Goal: Task Accomplishment & Management: Manage account settings

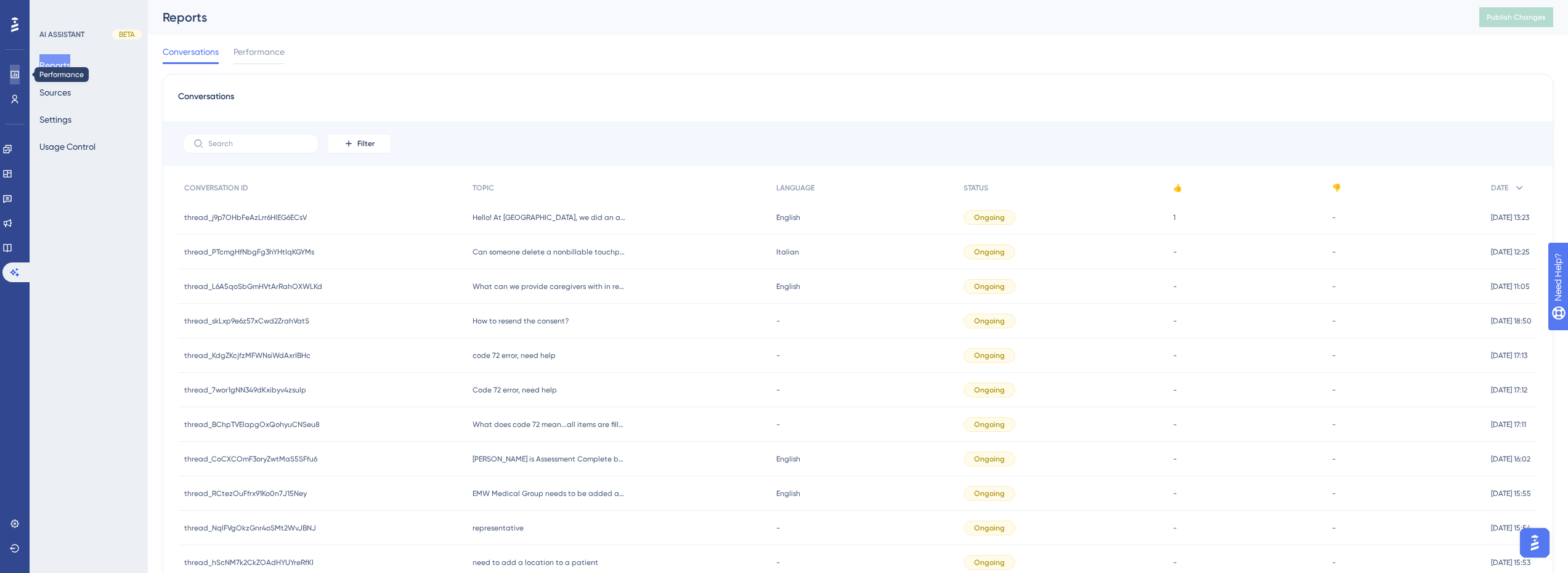
click at [19, 74] on link at bounding box center [15, 75] width 10 height 19
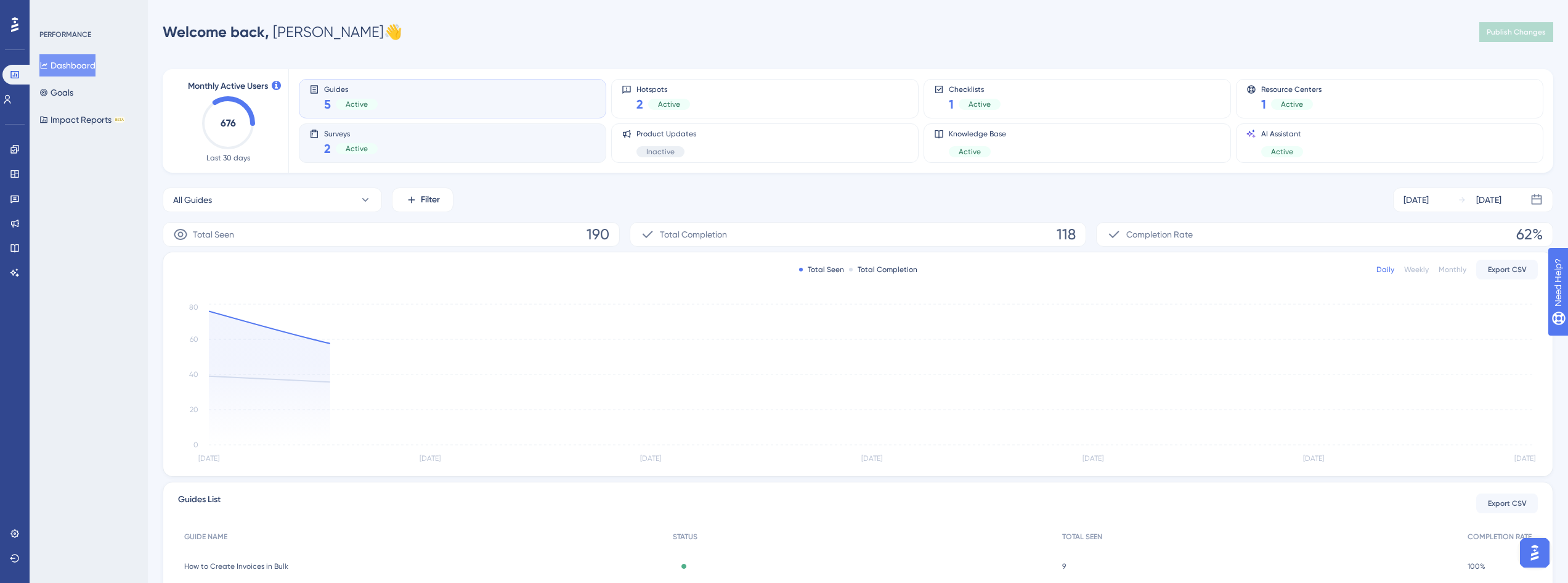
click at [423, 141] on div "Surveys 2 Active" at bounding box center [452, 142] width 287 height 28
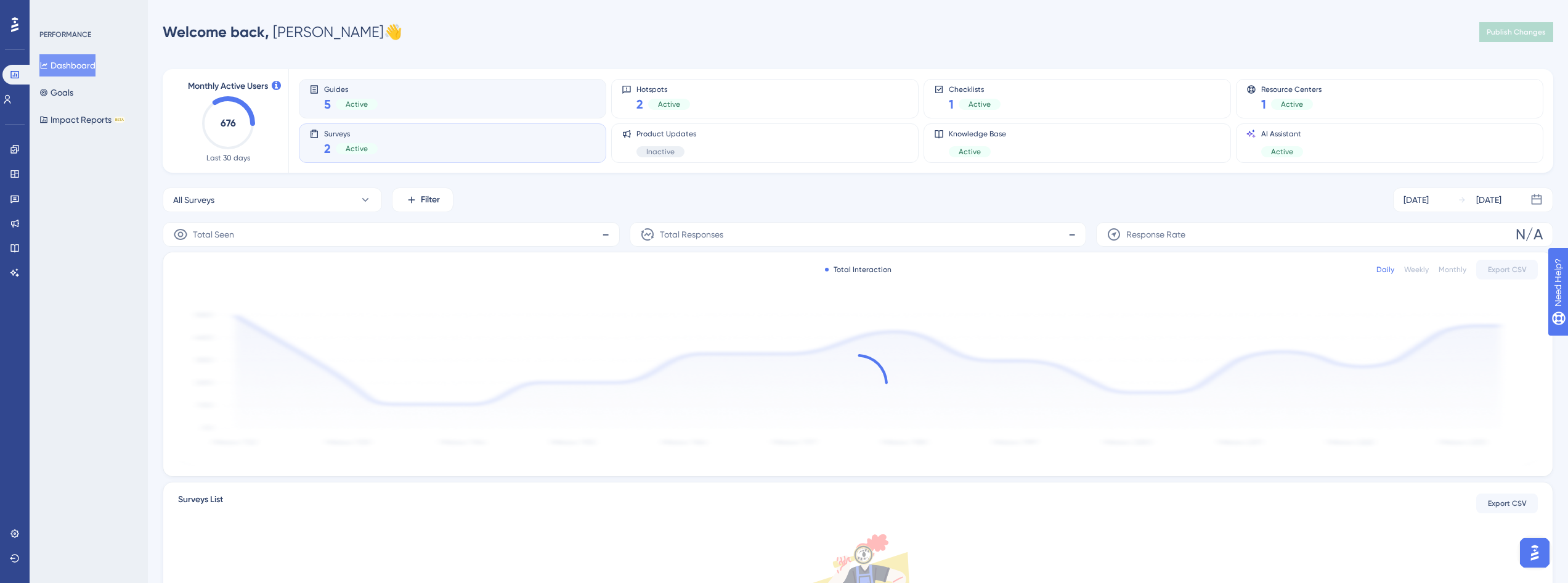
click at [456, 103] on div "Guides 5 Active" at bounding box center [452, 98] width 287 height 28
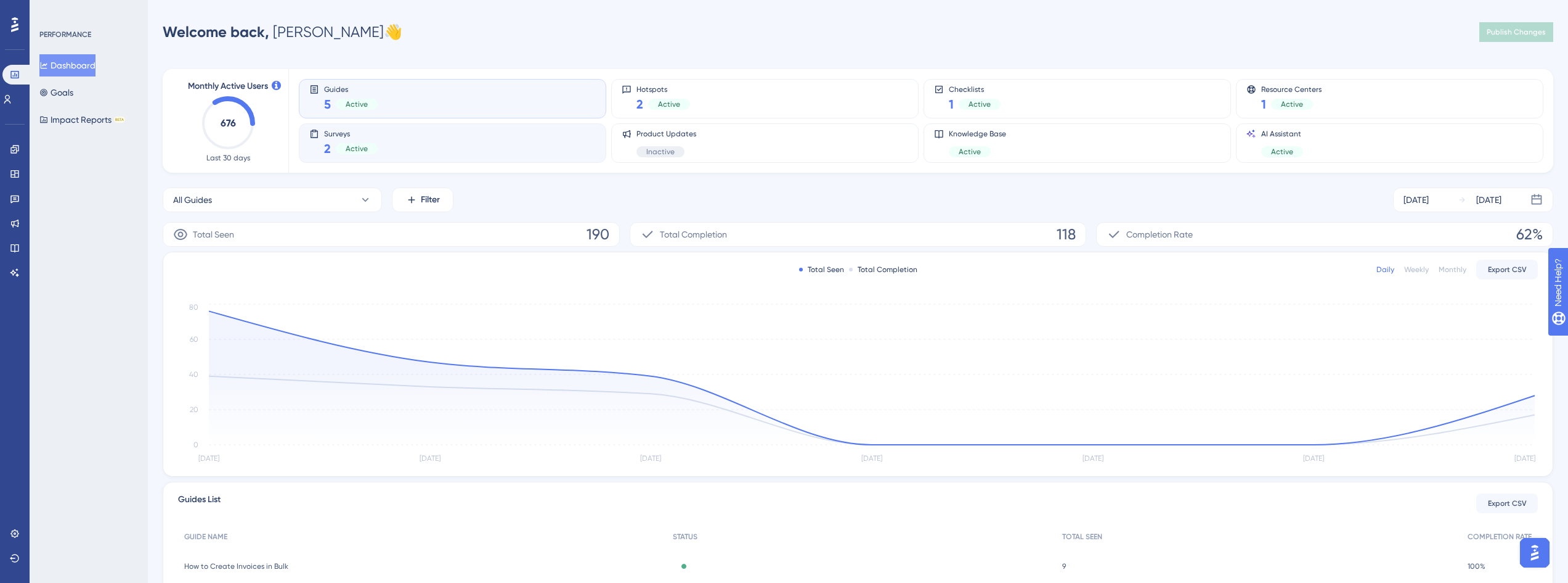
click at [463, 135] on div "Surveys 2 Active" at bounding box center [452, 142] width 287 height 28
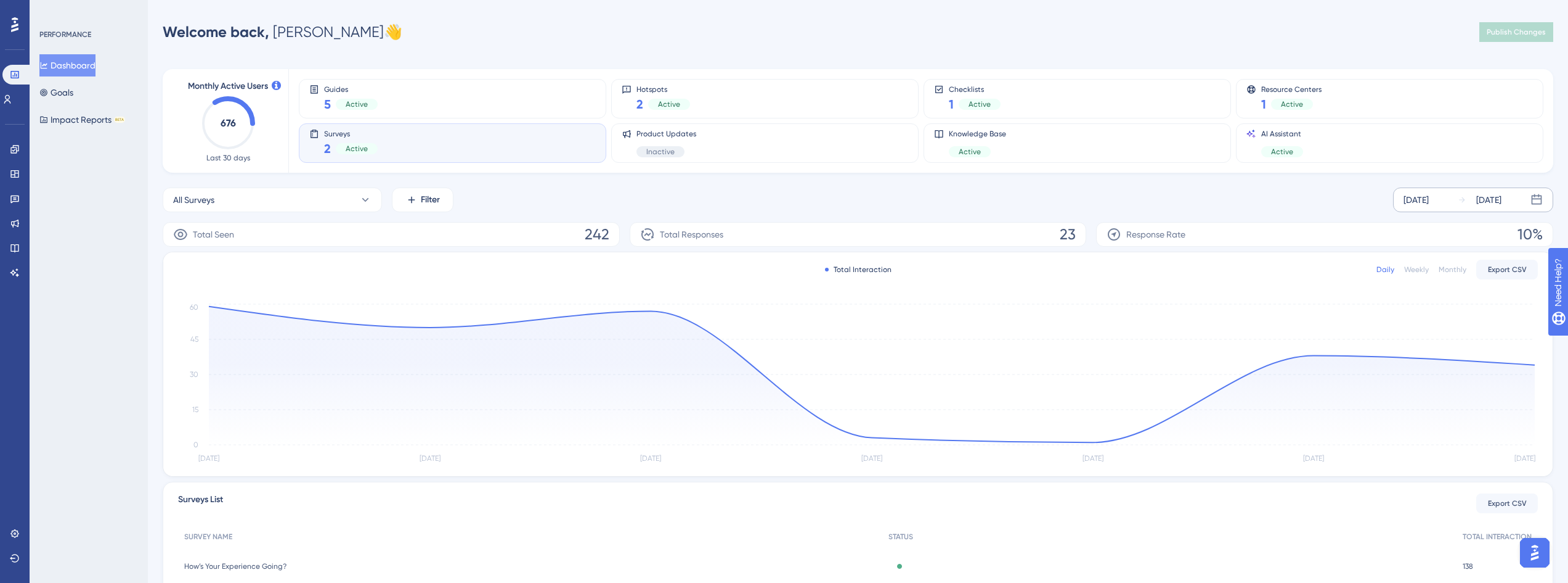
click at [1463, 201] on icon at bounding box center [1462, 200] width 9 height 9
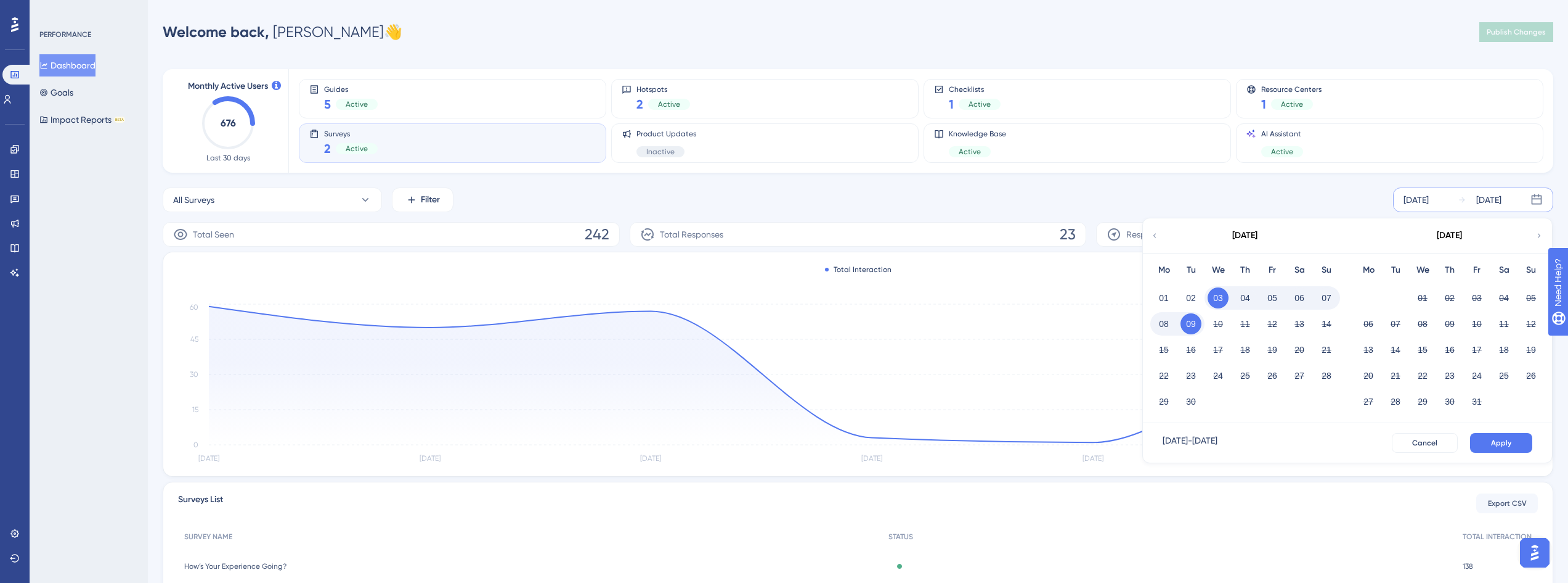
click at [1152, 235] on icon at bounding box center [1155, 235] width 9 height 11
click at [1373, 401] on button "25" at bounding box center [1369, 402] width 21 height 21
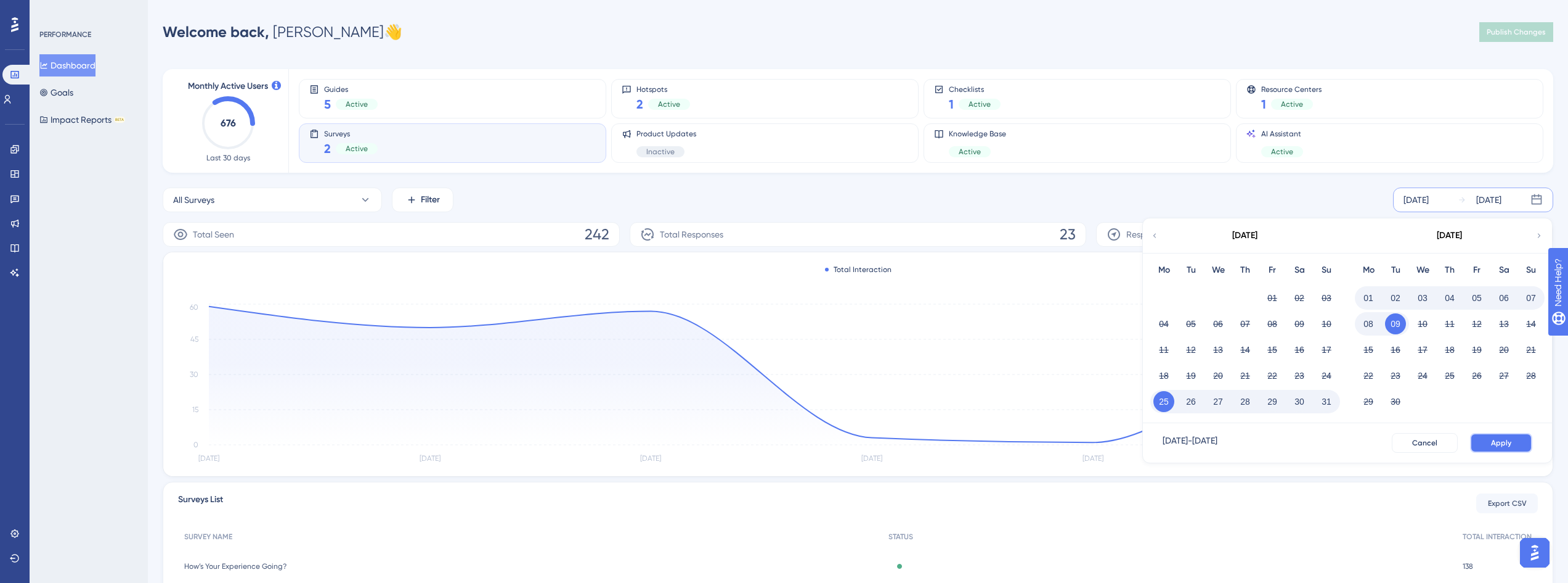
click at [1502, 443] on span "Apply" at bounding box center [1501, 443] width 20 height 10
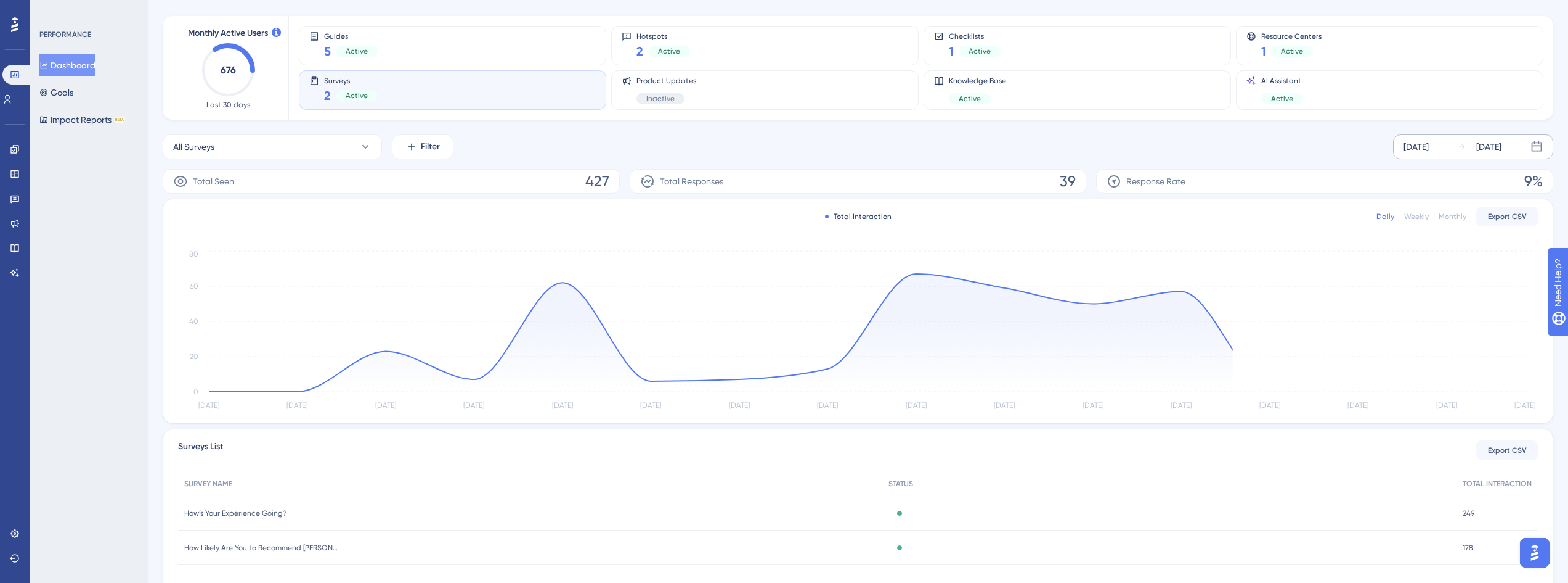
scroll to position [115, 0]
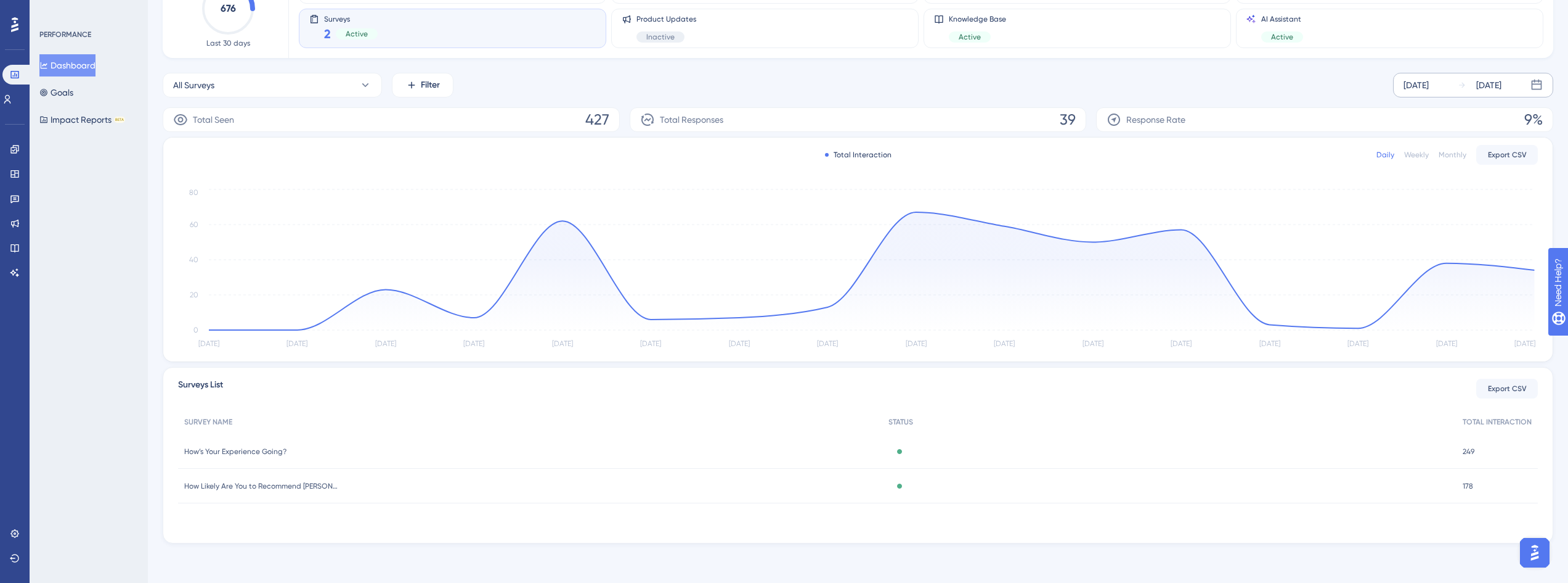
click at [232, 455] on span "How’s Your Experience Going?" at bounding box center [234, 452] width 102 height 10
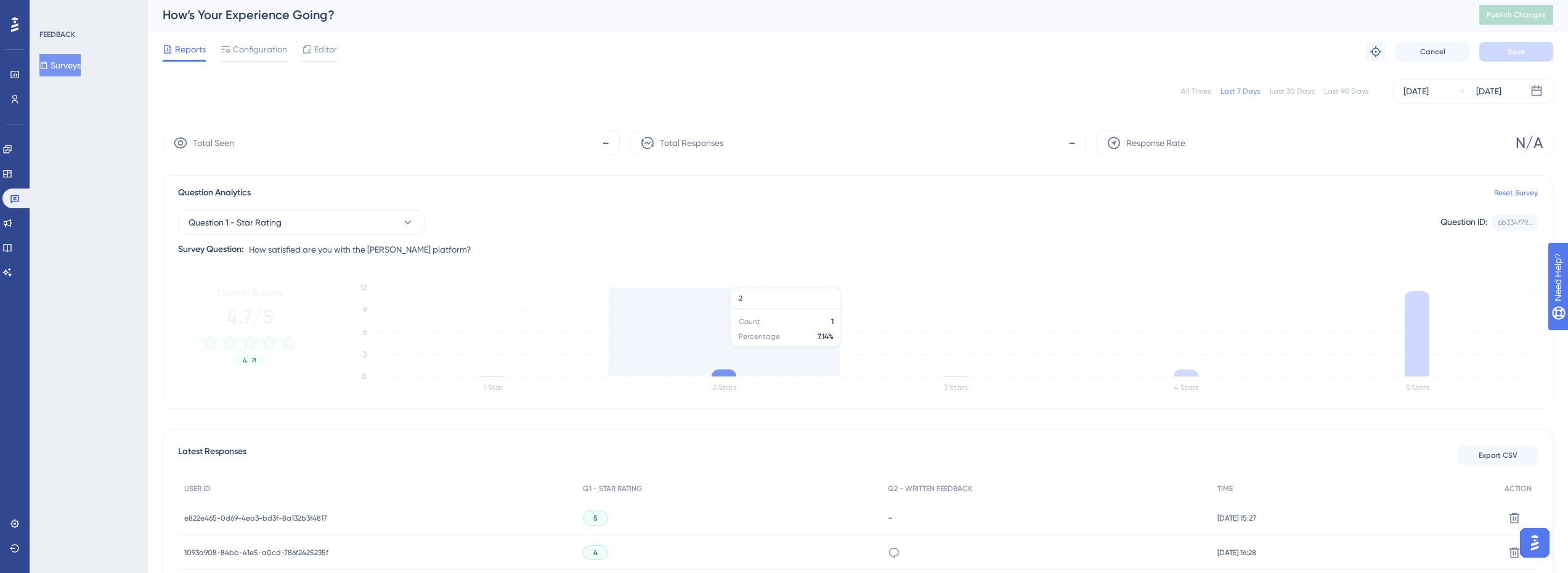
scroll to position [185, 0]
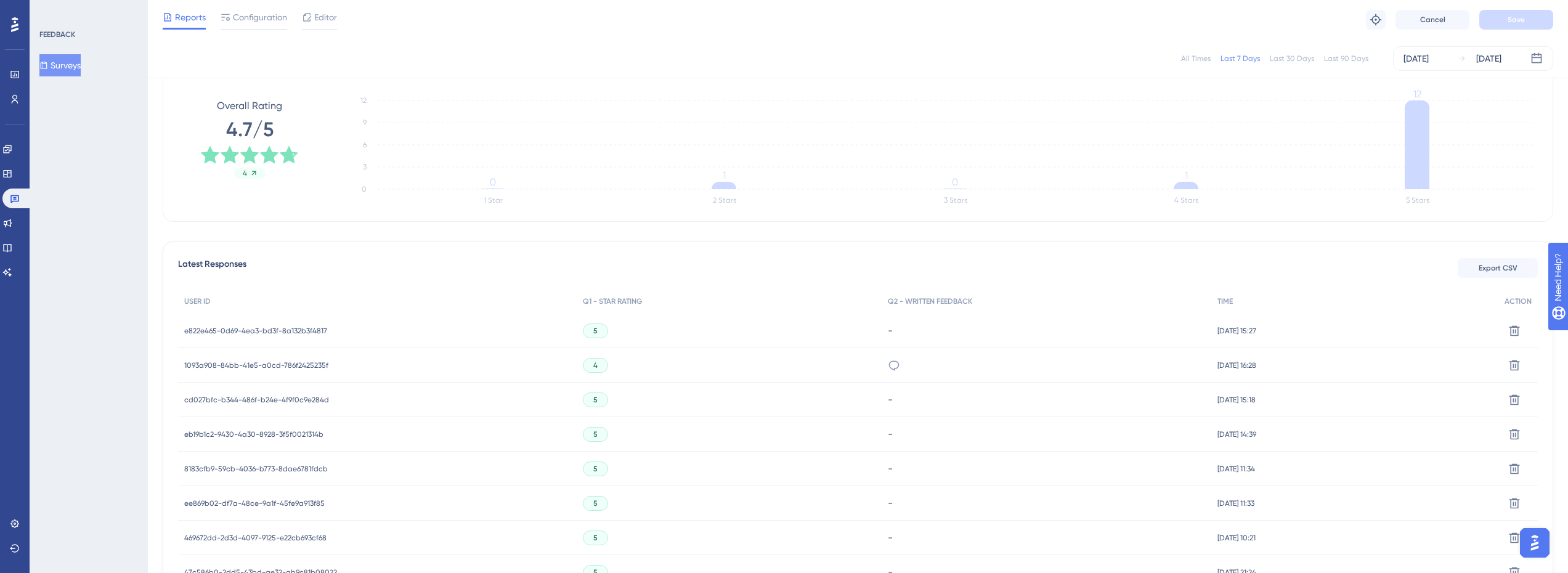
click at [283, 329] on span "e822e465-0d69-4ea3-bd3f-8a132b3f4817" at bounding box center [255, 331] width 143 height 10
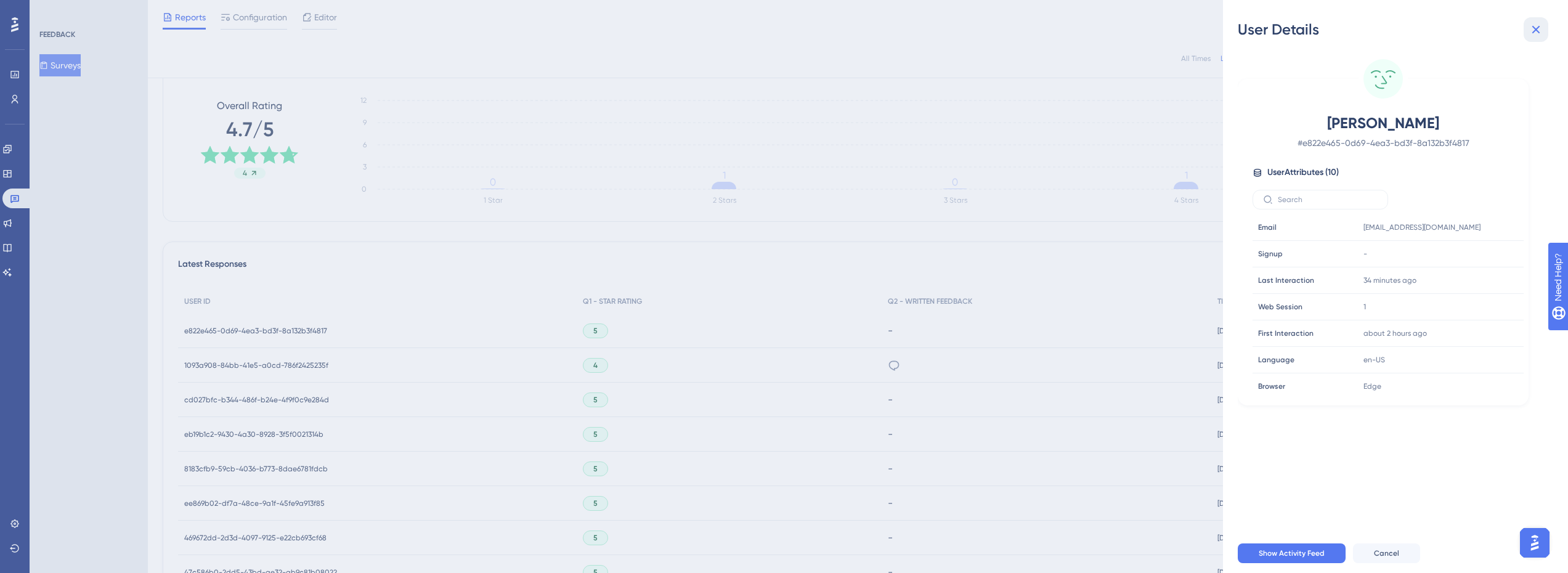
click at [1541, 26] on icon at bounding box center [1536, 29] width 15 height 15
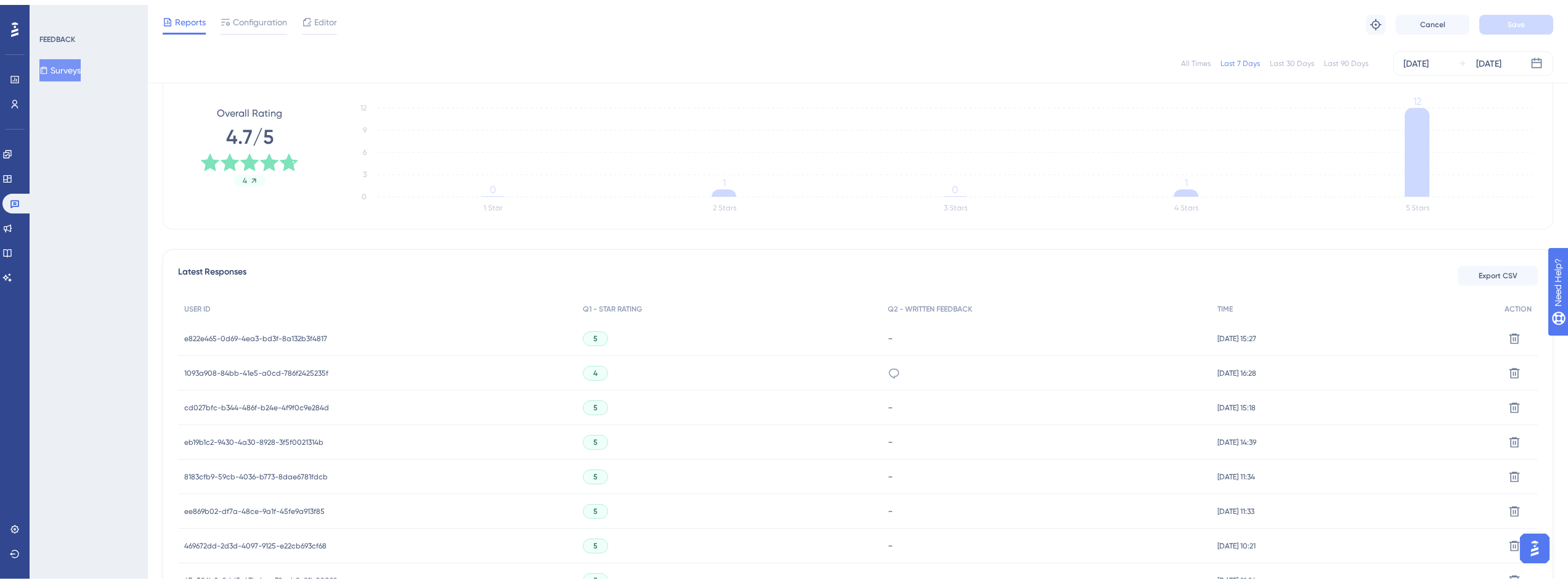
scroll to position [0, 0]
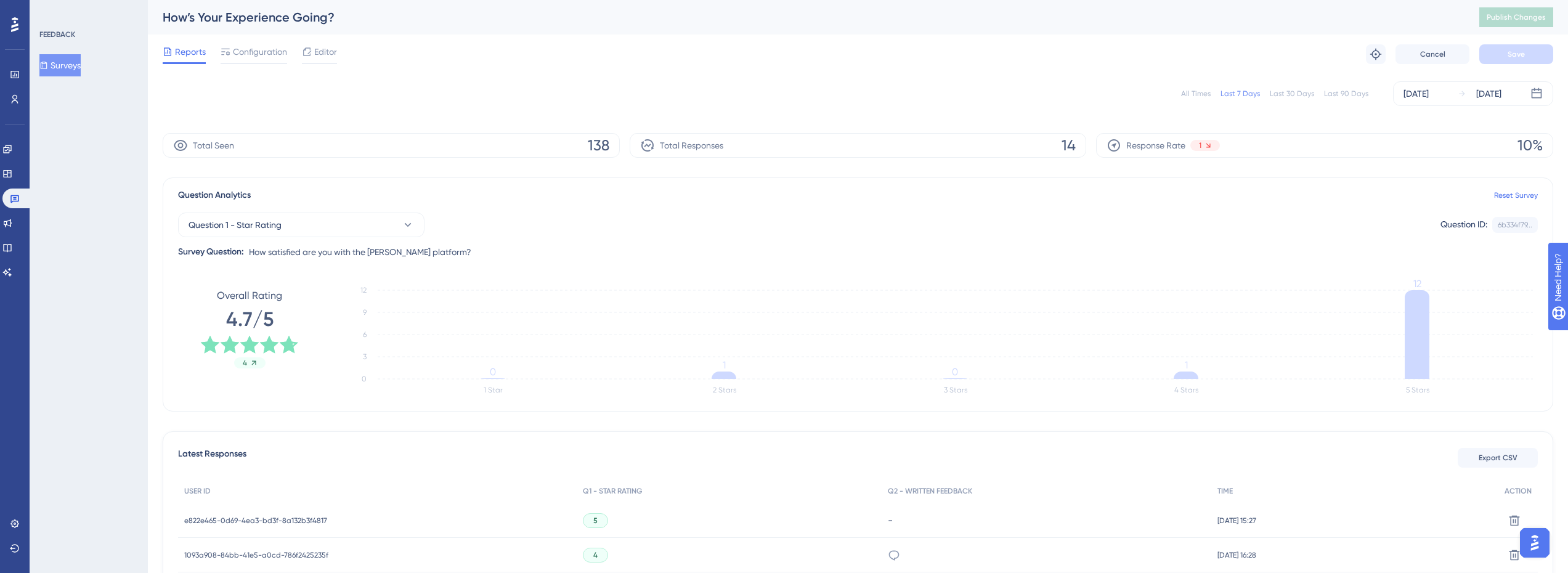
click at [1336, 88] on div "All Times Last 7 Days Last 30 Days Last 90 Days [DATE] [DATE]" at bounding box center [858, 93] width 1391 height 24
click at [1337, 91] on div "Last 90 Days" at bounding box center [1346, 93] width 45 height 10
click at [18, 77] on icon at bounding box center [15, 75] width 10 height 10
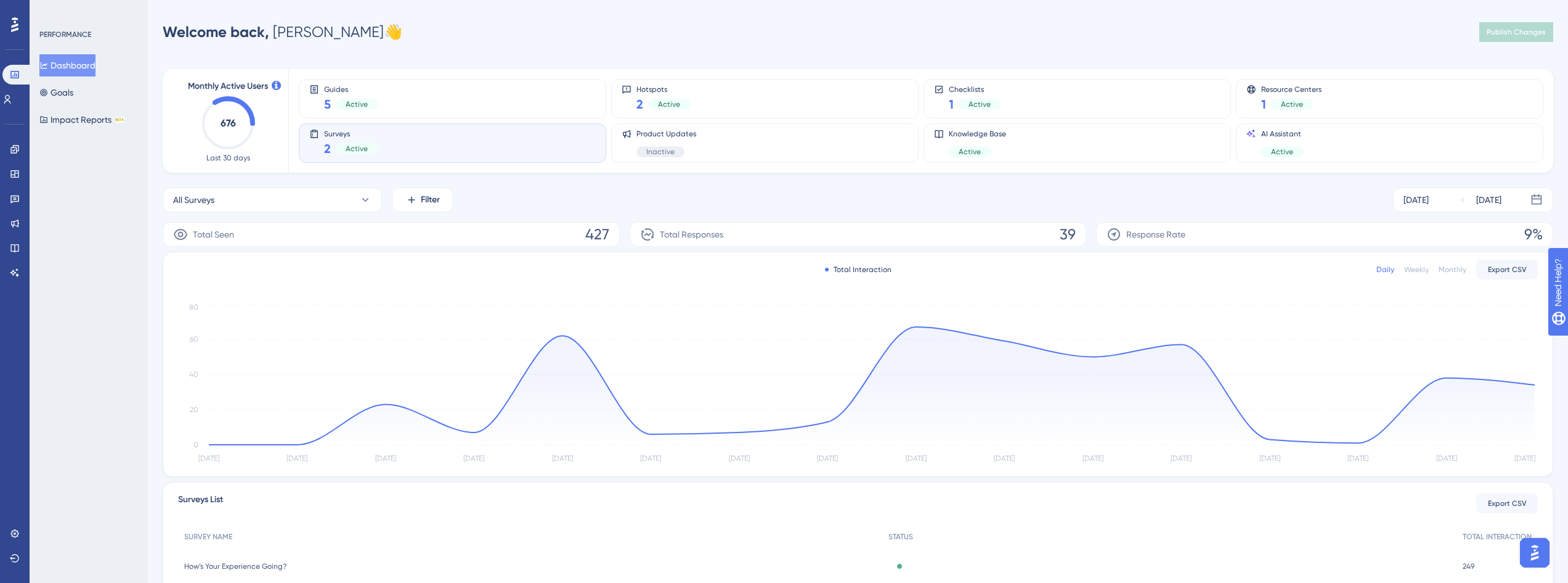
click at [464, 135] on div "Surveys 2 Active" at bounding box center [452, 142] width 287 height 28
click at [260, 206] on button "All Surveys" at bounding box center [272, 200] width 220 height 24
click at [282, 324] on span "How Likely Are You to Recommend [PERSON_NAME]?" at bounding box center [272, 324] width 184 height 15
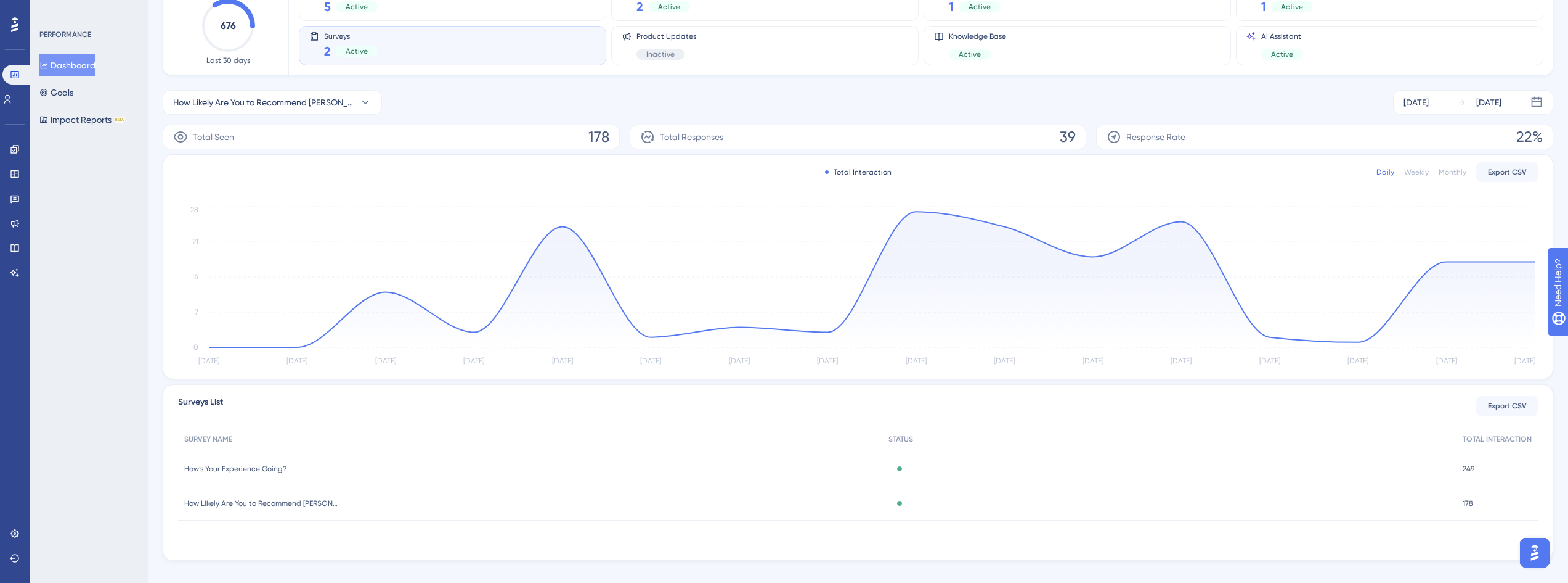
scroll to position [115, 0]
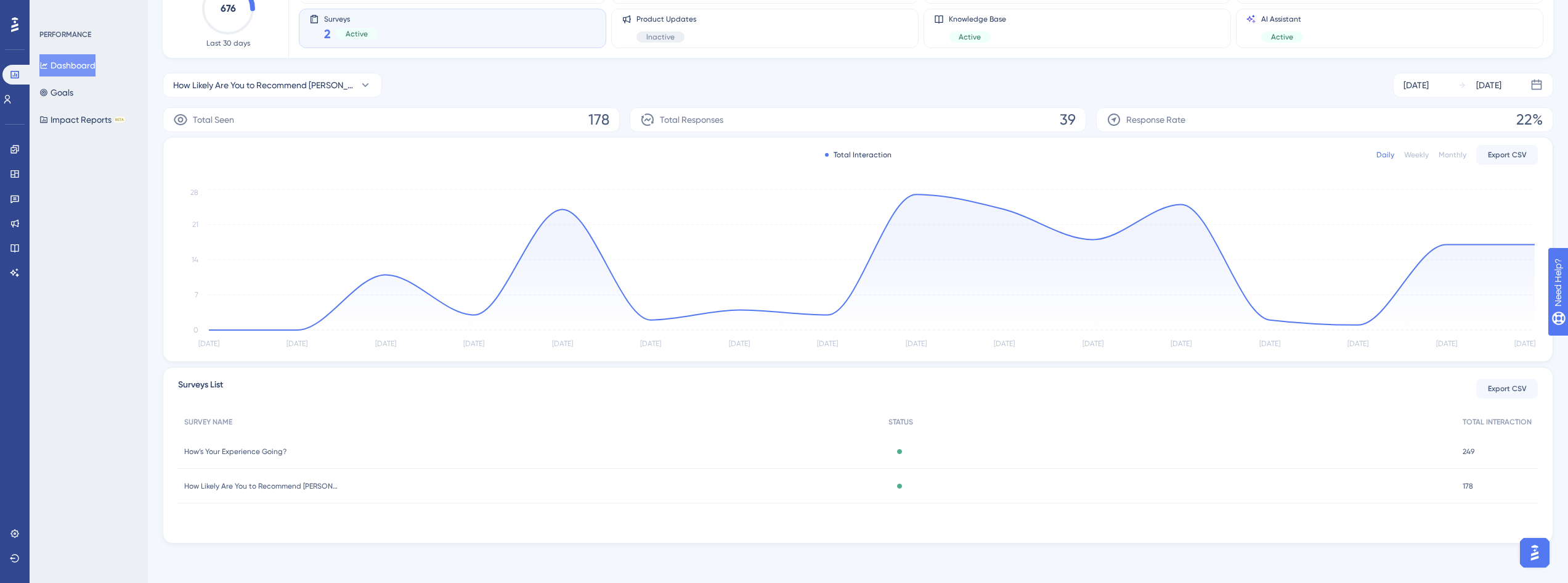
click at [292, 491] on span "How Likely Are You to Recommend [PERSON_NAME]?" at bounding box center [261, 486] width 154 height 10
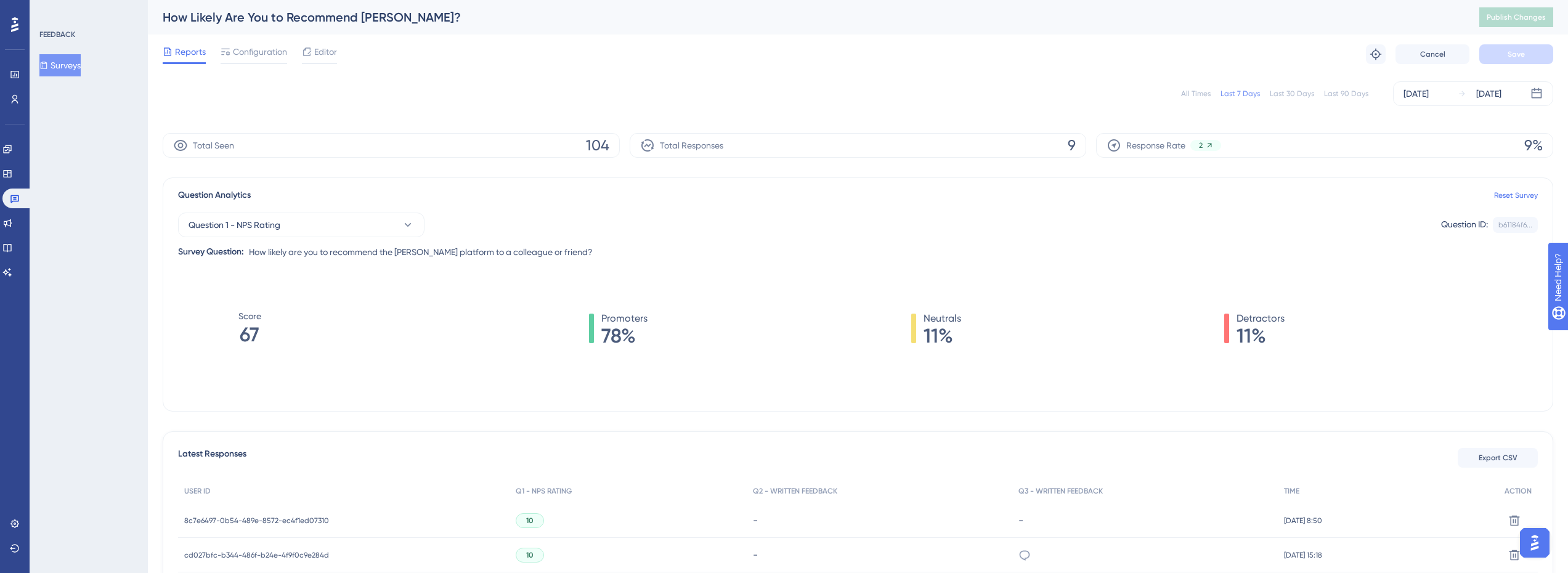
scroll to position [124, 0]
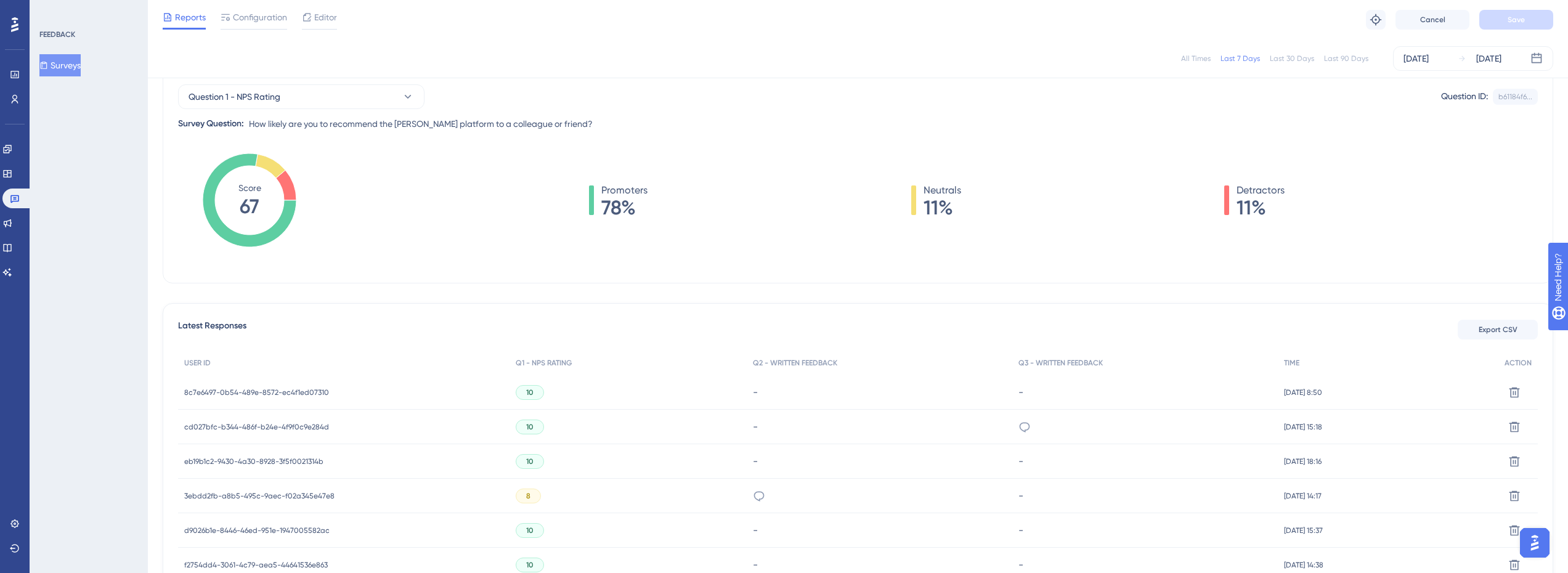
click at [277, 389] on span "8c7e6497-0b54-489e-8572-ec4f1ed07310" at bounding box center [256, 392] width 145 height 10
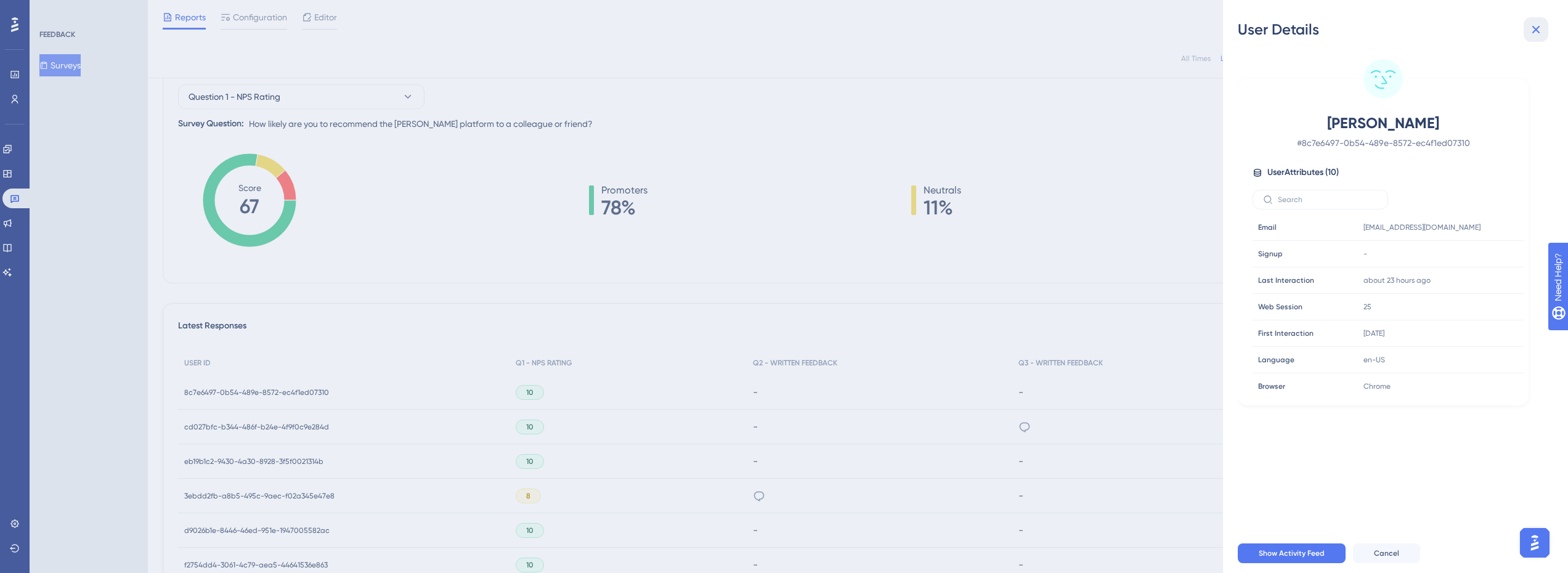
click at [1542, 29] on icon at bounding box center [1536, 29] width 15 height 15
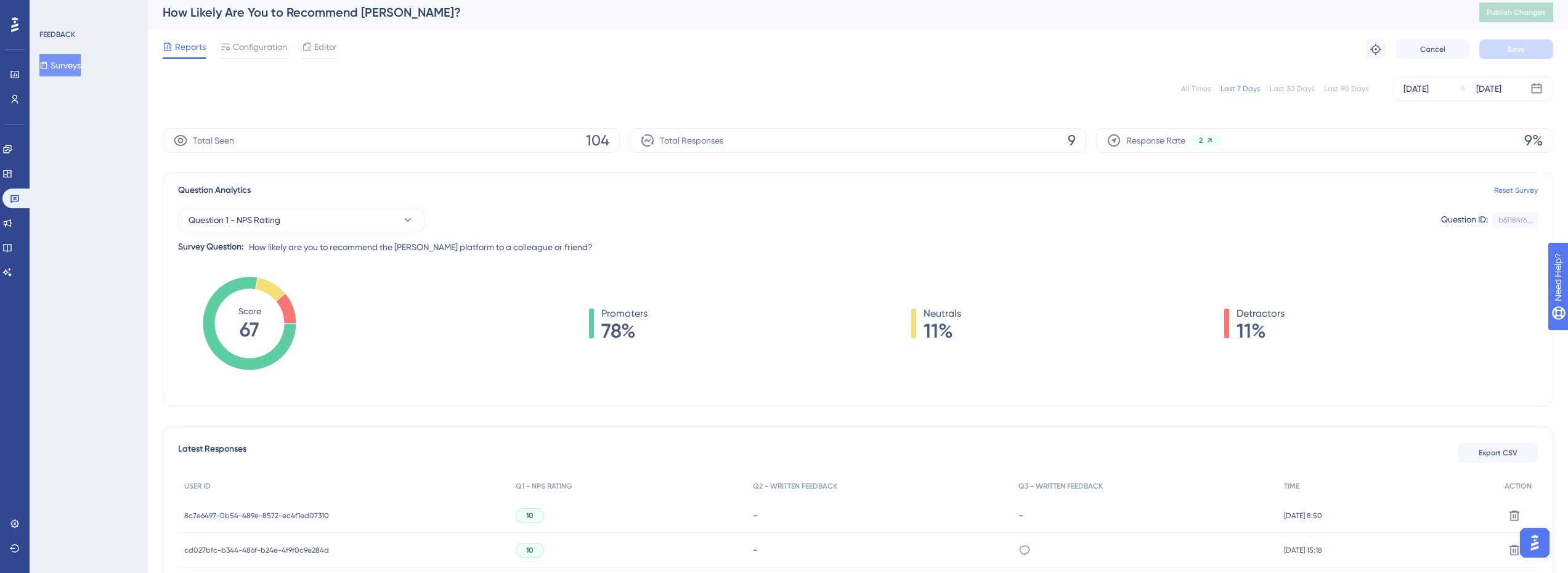
scroll to position [0, 0]
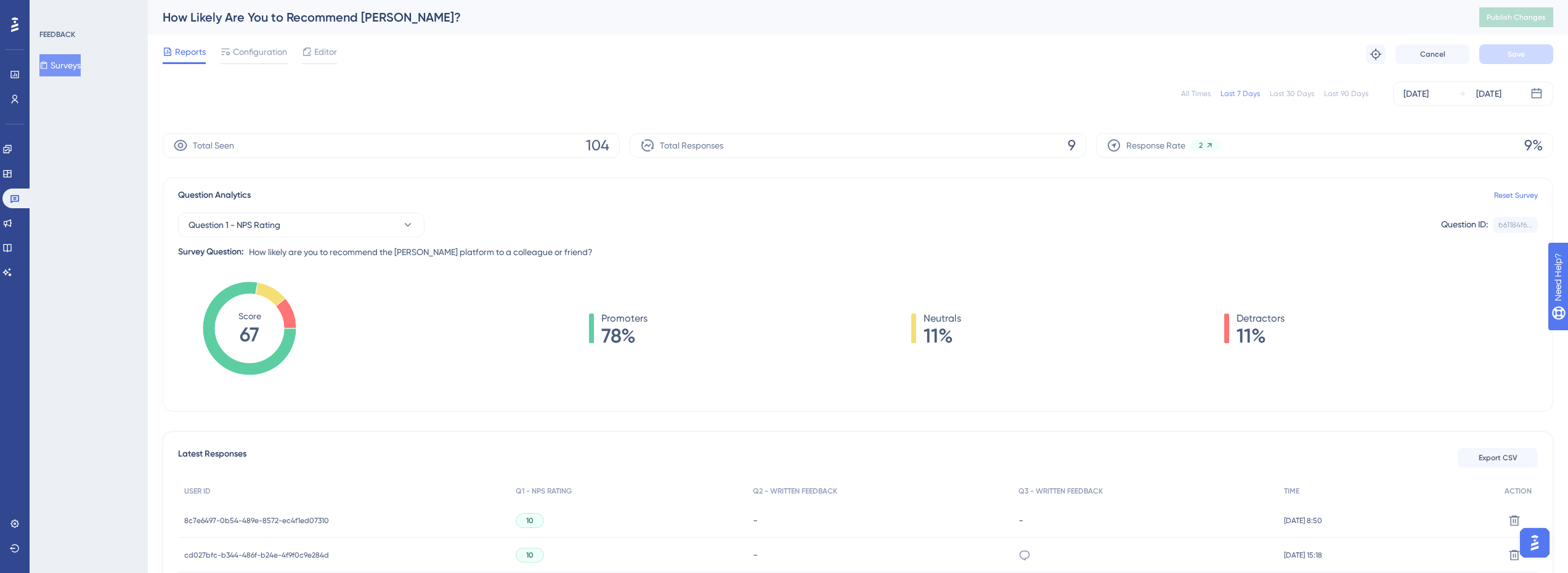
click at [1338, 91] on div "Last 90 Days" at bounding box center [1346, 93] width 45 height 10
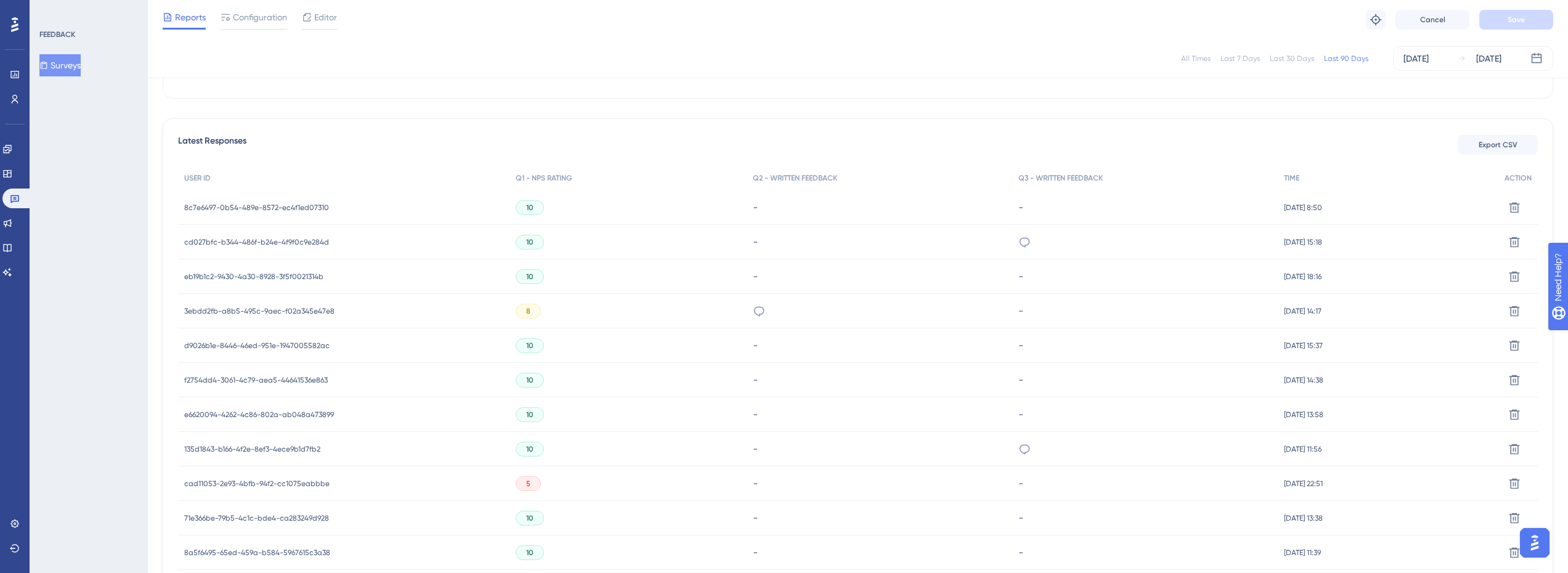
click at [288, 209] on span "8c7e6497-0b54-489e-8572-ec4f1ed07310" at bounding box center [256, 207] width 145 height 10
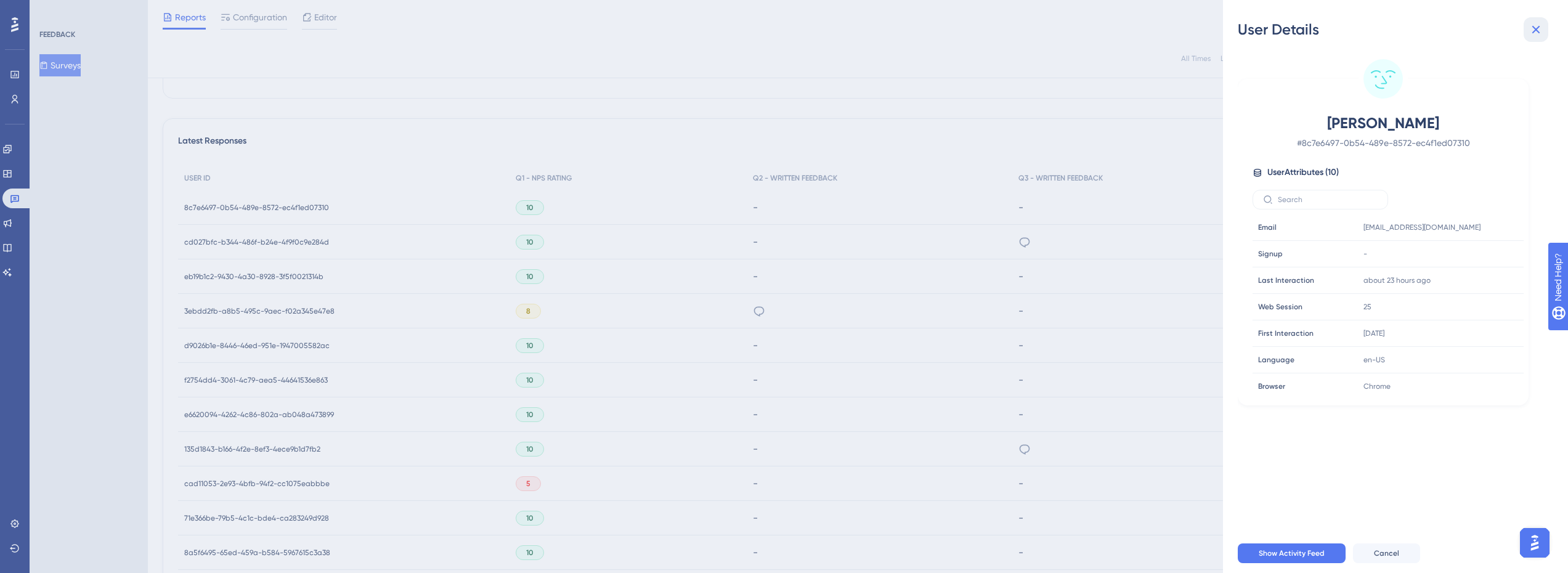
click at [1544, 33] on button at bounding box center [1536, 29] width 24 height 24
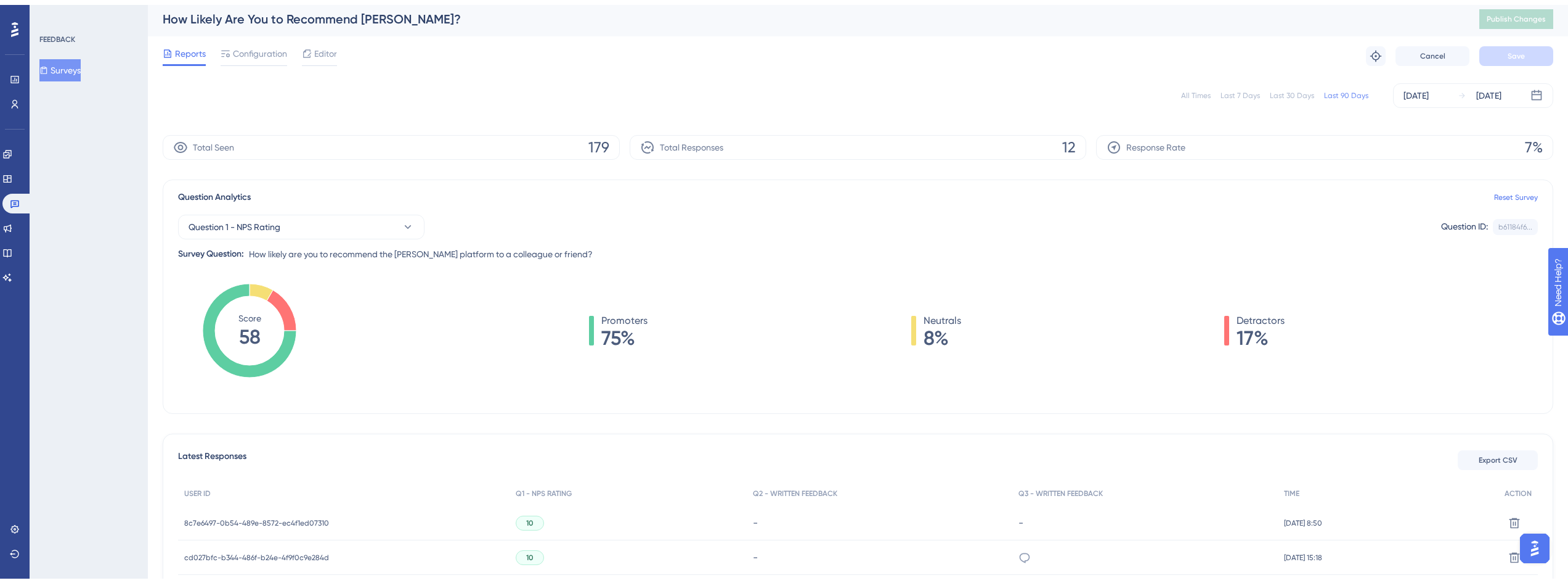
scroll to position [0, 0]
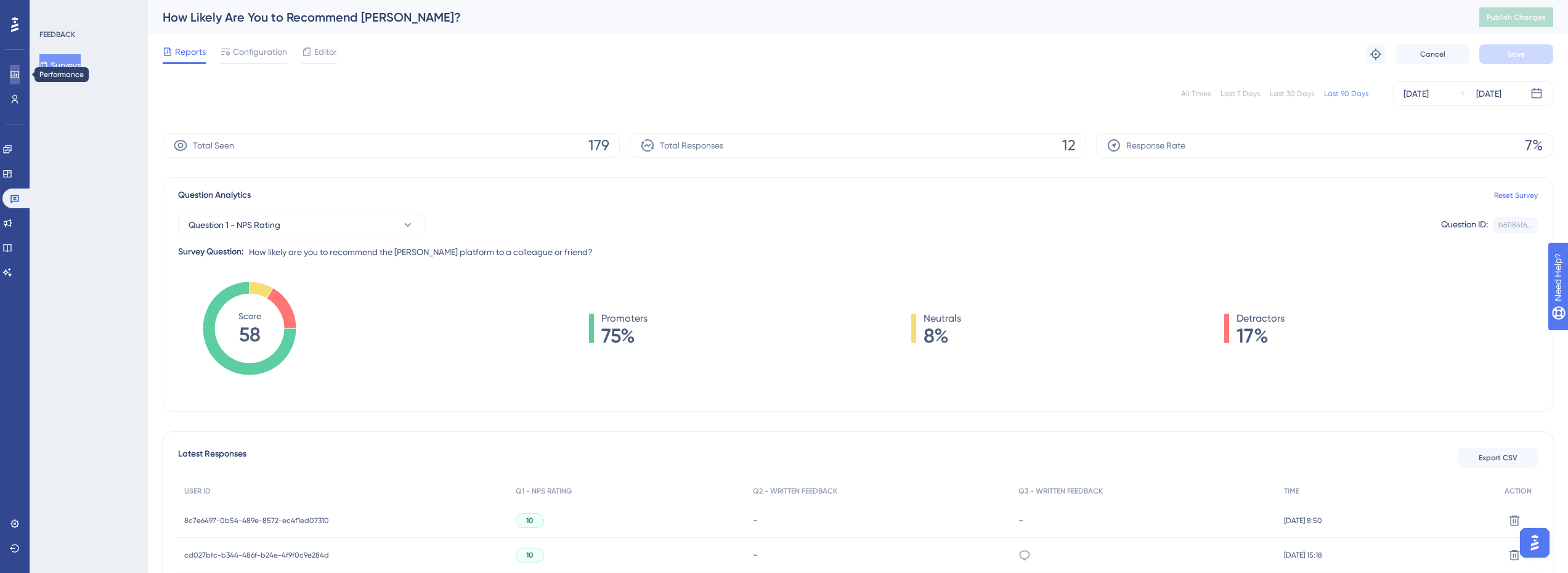
click at [10, 78] on link at bounding box center [15, 75] width 10 height 19
